Goal: Go to known website: Access a specific website the user already knows

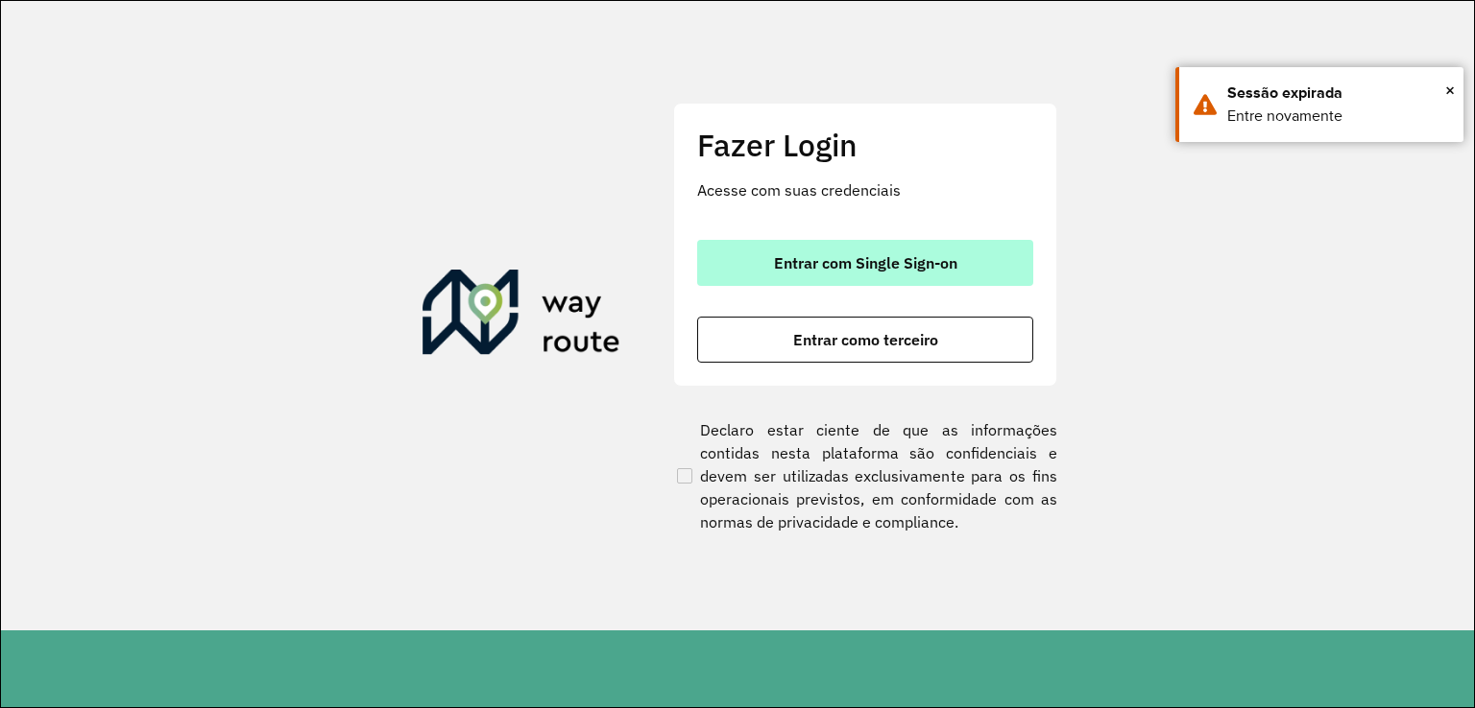
click at [760, 258] on button "Entrar com Single Sign-on" at bounding box center [865, 263] width 336 height 46
